Goal: Use online tool/utility: Use online tool/utility

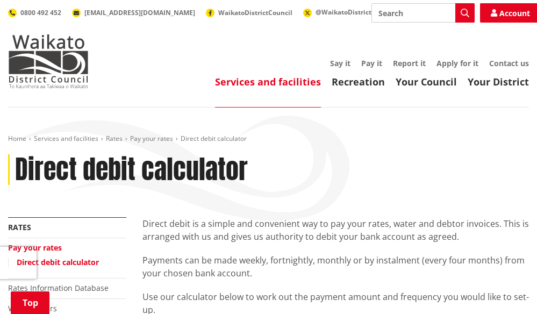
scroll to position [376, 0]
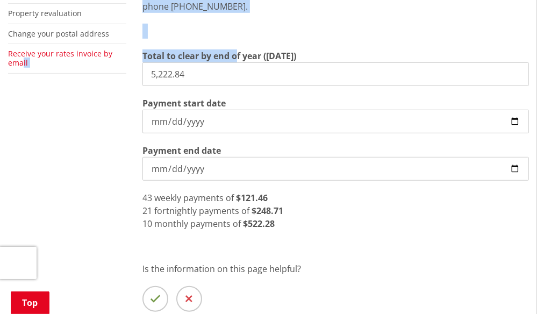
drag, startPoint x: 236, startPoint y: 62, endPoint x: 13, endPoint y: 63, distance: 223.1
click at [10, 63] on div "More from this section Rates Pay your rates Direct debit calculator Rates Infor…" at bounding box center [268, 99] width 537 height 517
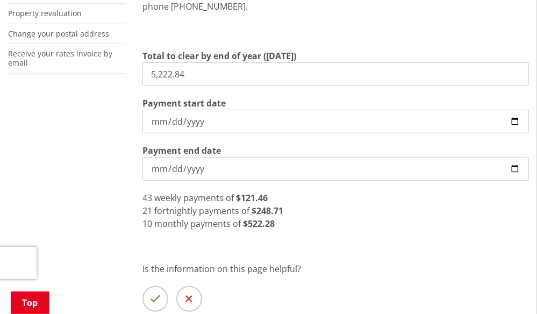
click at [200, 83] on input "5,222.84" at bounding box center [335, 74] width 386 height 24
drag, startPoint x: 223, startPoint y: 79, endPoint x: 74, endPoint y: 68, distance: 149.3
click at [71, 68] on div "More from this section Rates Pay your rates Direct debit calculator Rates Infor…" at bounding box center [268, 99] width 537 height 517
type input "4,837.06"
drag, startPoint x: 205, startPoint y: 124, endPoint x: 218, endPoint y: 130, distance: 14.2
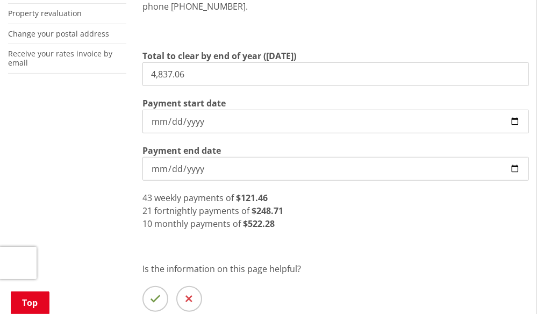
click at [205, 124] on input "[DATE]" at bounding box center [335, 122] width 386 height 24
click at [322, 181] on div "Total to clear by end of year ([DATE]) 4,837.06 Payment start date [DATE] Payme…" at bounding box center [335, 139] width 386 height 181
click at [399, 227] on div "10 monthly payments of $483.71" at bounding box center [335, 223] width 386 height 13
click at [381, 219] on div "10 monthly payments of $483.71" at bounding box center [335, 223] width 386 height 13
click at [279, 200] on div "43 weekly payments of $112.49" at bounding box center [335, 197] width 386 height 13
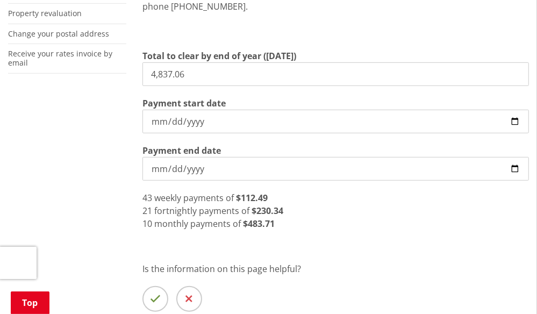
click at [381, 238] on div "Direct debit is a simple and convenient way to pay your rates, water and debtor…" at bounding box center [335, 99] width 403 height 517
click at [157, 119] on input "[DATE]" at bounding box center [335, 122] width 386 height 24
type input "[DATE]"
click at [272, 168] on input "[DATE]" at bounding box center [335, 169] width 386 height 24
type input "[DATE]"
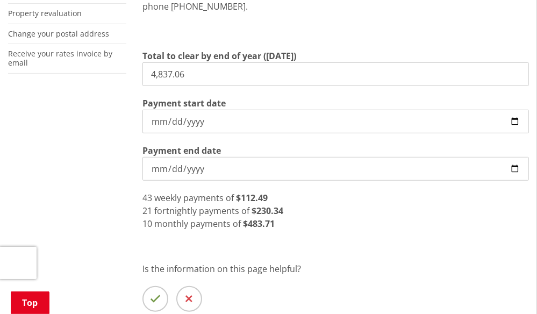
click at [311, 249] on div "Direct debit is a simple and convenient way to pay your rates, water and debtor…" at bounding box center [335, 99] width 403 height 517
